Goal: Navigation & Orientation: Go to known website

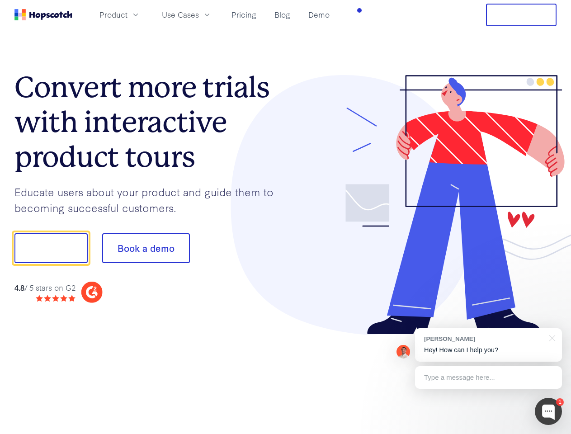
click at [286, 217] on div at bounding box center [421, 205] width 271 height 260
click at [127, 14] on span "Product" at bounding box center [113, 14] width 28 height 11
click at [199, 14] on span "Use Cases" at bounding box center [180, 14] width 37 height 11
click at [521, 15] on button "Free Trial" at bounding box center [521, 15] width 71 height 23
click at [51, 248] on button "Show me!" at bounding box center [50, 248] width 73 height 30
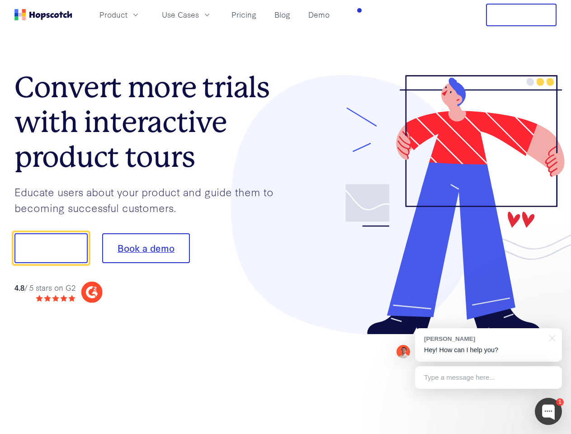
click at [146, 248] on button "Book a demo" at bounding box center [146, 248] width 88 height 30
click at [548, 411] on div at bounding box center [548, 411] width 27 height 27
click at [488, 345] on div "[PERSON_NAME] Hey! How can I help you?" at bounding box center [488, 344] width 147 height 33
click at [550, 337] on div at bounding box center [476, 246] width 169 height 301
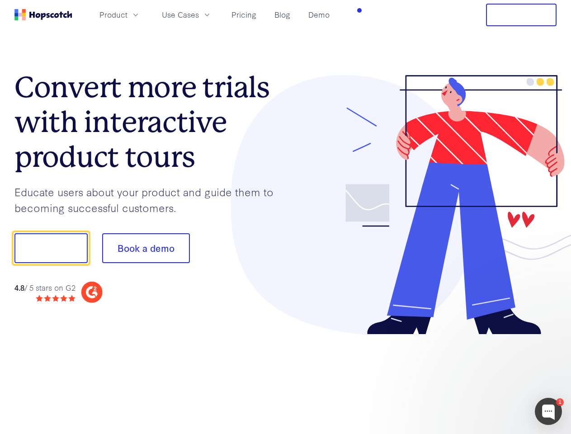
click at [488, 377] on div at bounding box center [476, 307] width 169 height 180
